Goal: Task Accomplishment & Management: Manage account settings

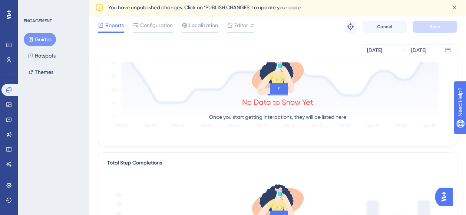
scroll to position [0, 6]
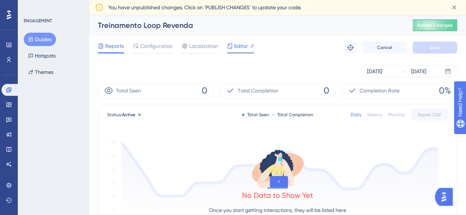
click at [234, 49] on span "Editor" at bounding box center [241, 46] width 14 height 9
click at [39, 43] on button "Guides" at bounding box center [40, 39] width 32 height 13
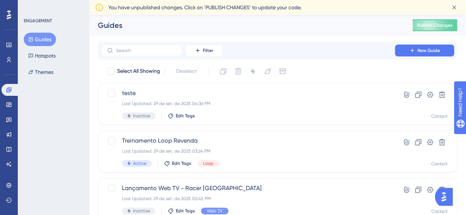
click at [39, 43] on button "Guides" at bounding box center [40, 39] width 32 height 13
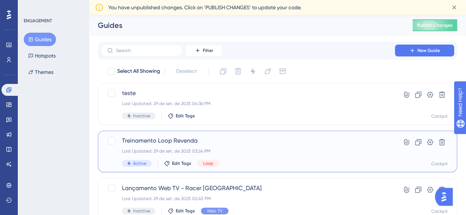
click at [263, 147] on div "Treinamento Loop Revenda Last Updated: 29 de set. de 2025 03:24 PM Active Edit …" at bounding box center [248, 151] width 252 height 30
click at [257, 151] on div "Last Updated: 29 de set. de 2025 03:24 PM" at bounding box center [248, 151] width 252 height 6
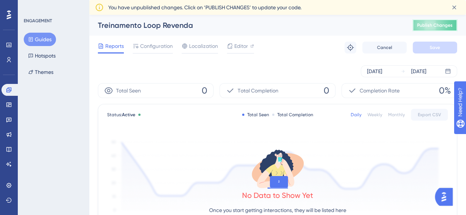
click at [420, 26] on button "Publish Changes" at bounding box center [435, 25] width 45 height 12
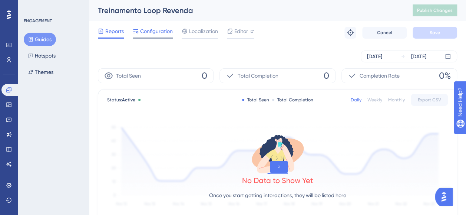
click at [155, 33] on span "Configuration" at bounding box center [156, 31] width 33 height 9
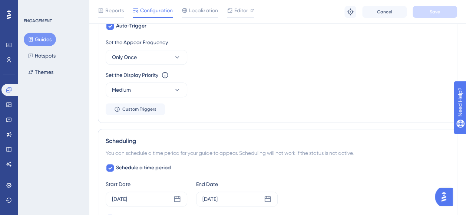
scroll to position [371, 0]
